Goal: Browse casually: Explore the website without a specific task or goal

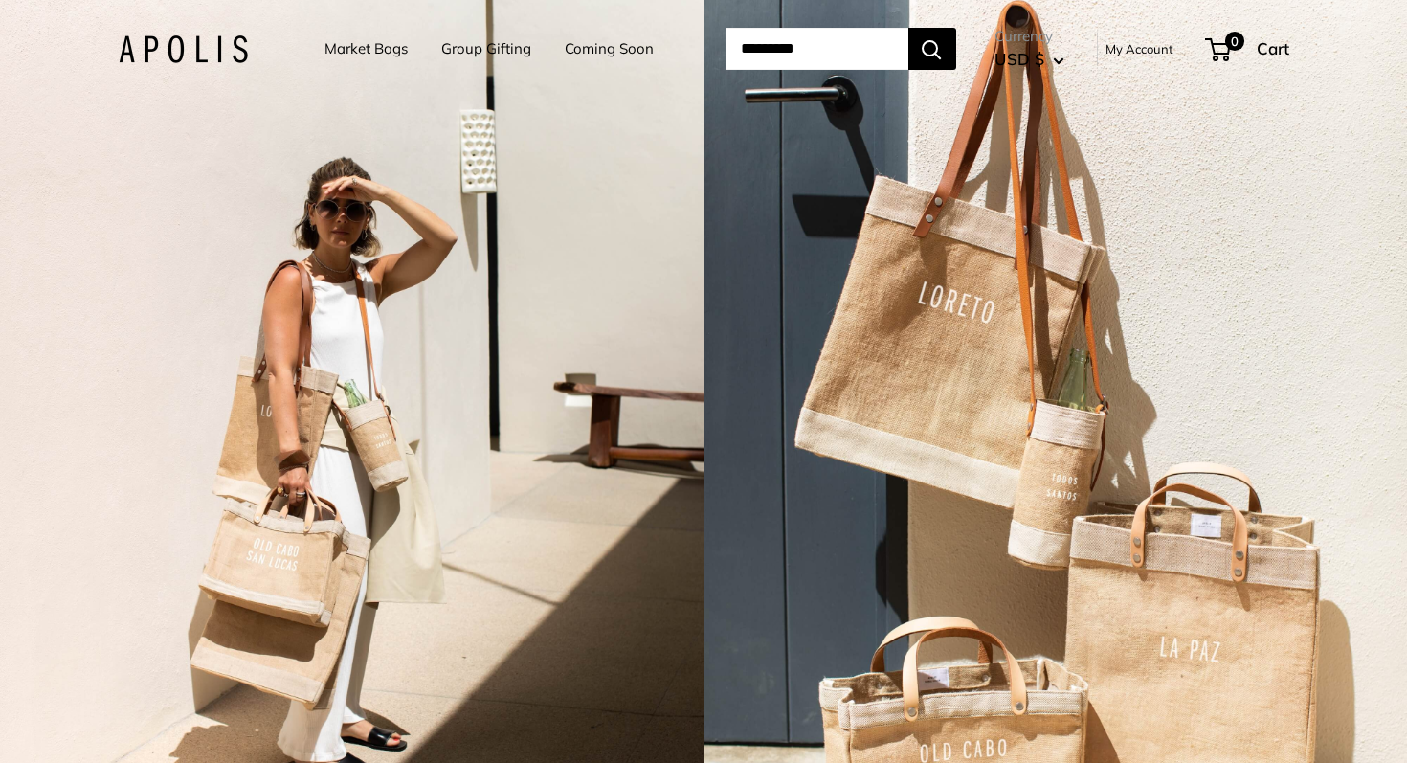
click at [966, 272] on div "2 / 3" at bounding box center [1054, 381] width 703 height 763
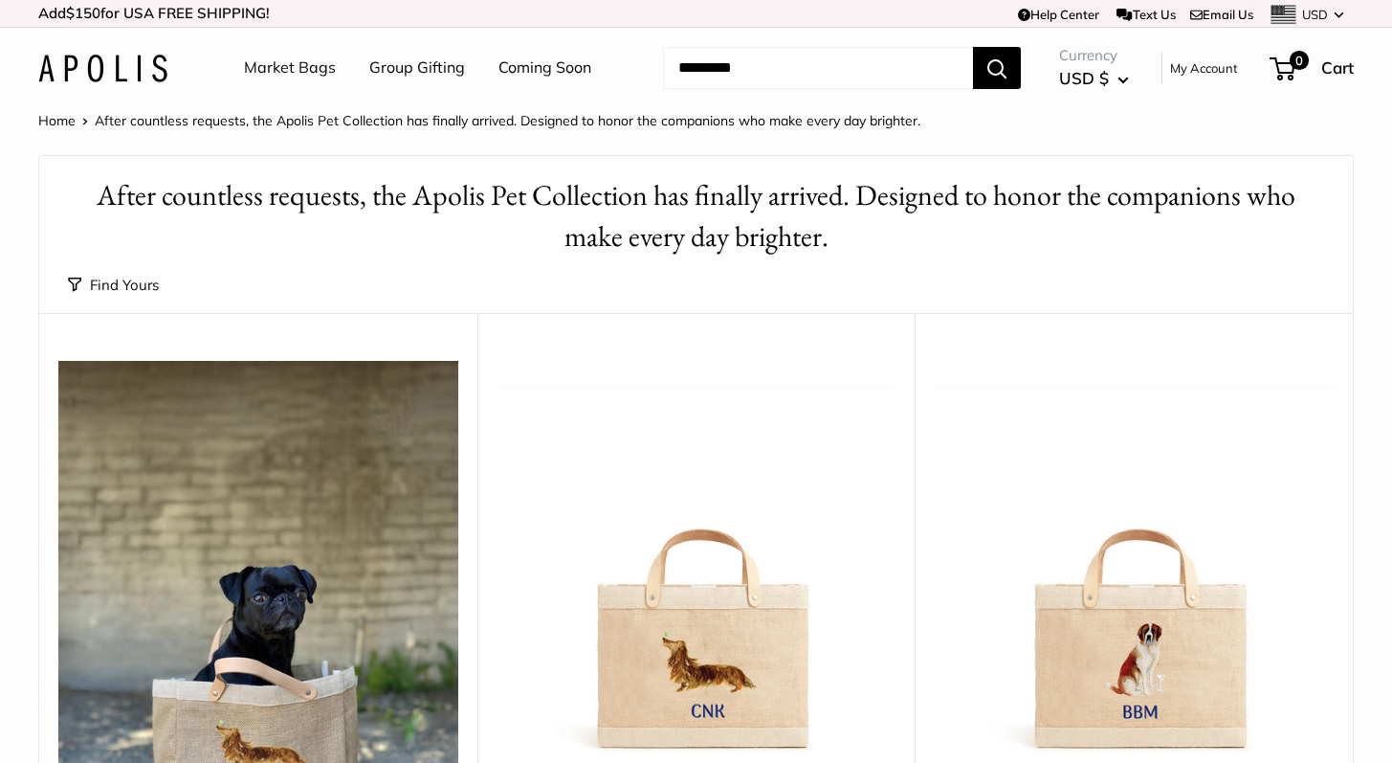
click at [295, 80] on link "Market Bags" at bounding box center [290, 68] width 92 height 29
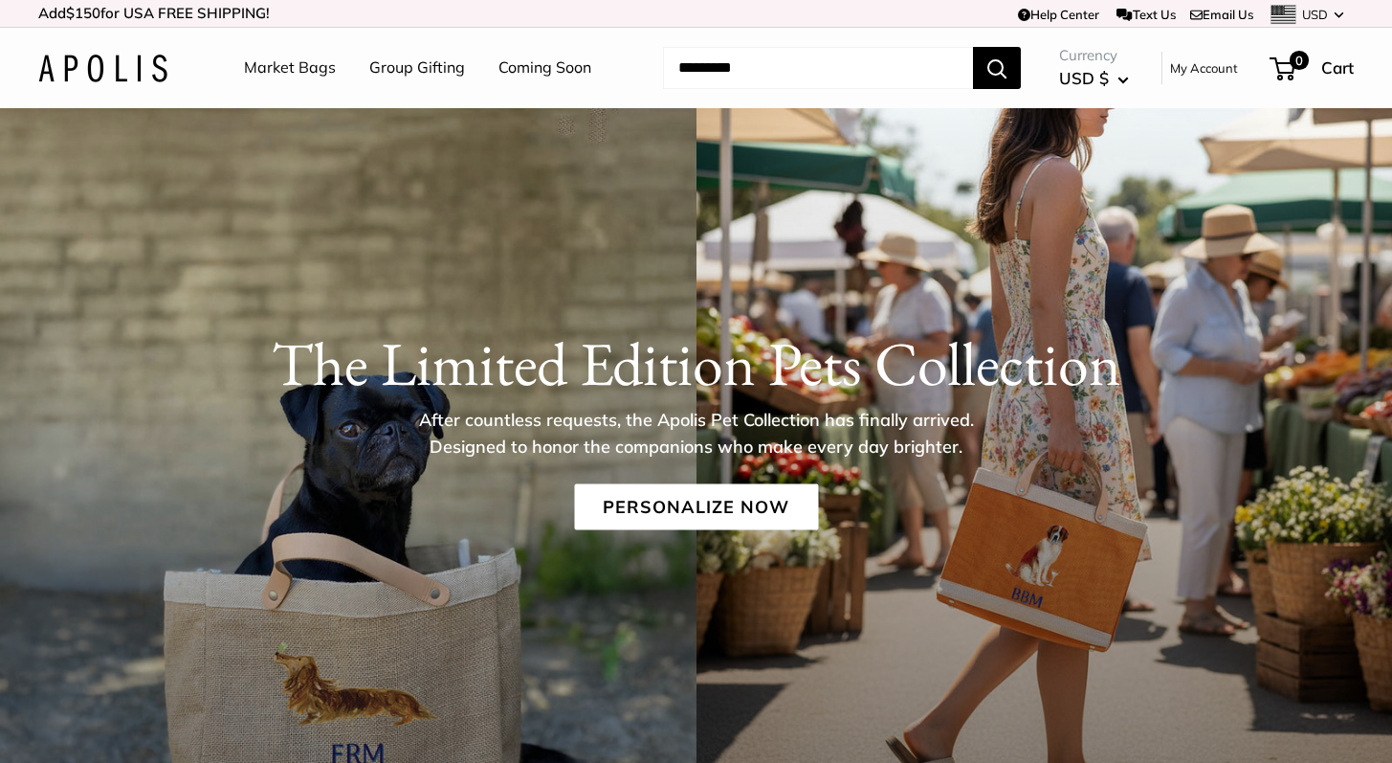
click at [1054, 282] on div "The Limited Edition Pets Collection After countless requests, the Apolis Pet Co…" at bounding box center [696, 456] width 1392 height 697
